Goal: Check status: Check status

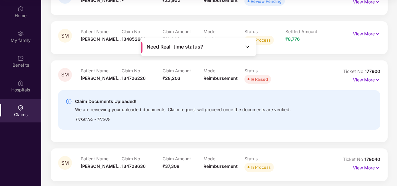
scroll to position [95, 0]
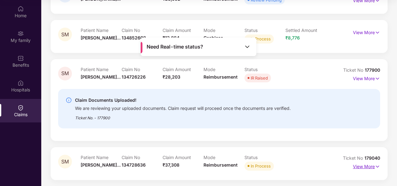
click at [364, 169] on p "View More" at bounding box center [366, 165] width 27 height 8
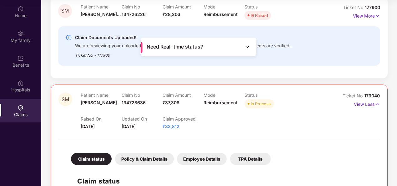
scroll to position [189, 0]
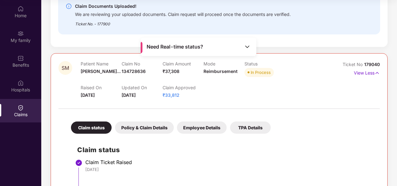
click at [173, 96] on span "₹33,812" at bounding box center [170, 94] width 17 height 5
click at [104, 104] on div at bounding box center [218, 105] width 321 height 13
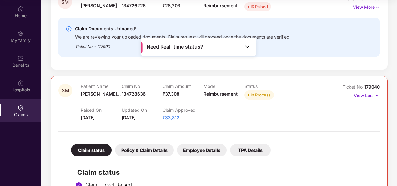
scroll to position [81, 0]
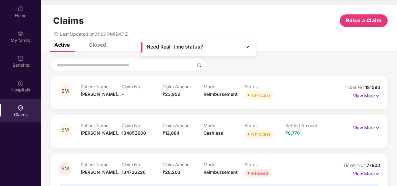
click at [323, 63] on div at bounding box center [219, 65] width 337 height 12
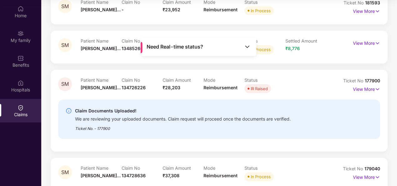
scroll to position [94, 0]
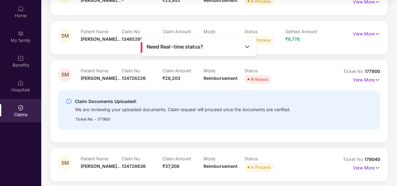
click at [145, 115] on div "Ticket No. - 177900" at bounding box center [183, 117] width 216 height 10
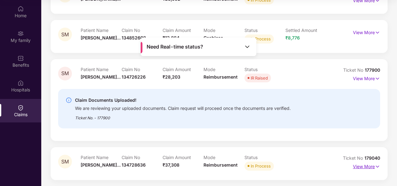
click at [371, 164] on p "View More" at bounding box center [366, 165] width 27 height 8
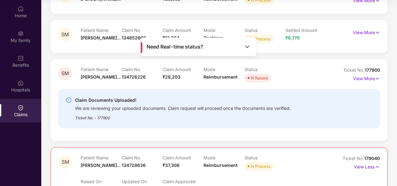
scroll to position [157, 0]
